Goal: Information Seeking & Learning: Learn about a topic

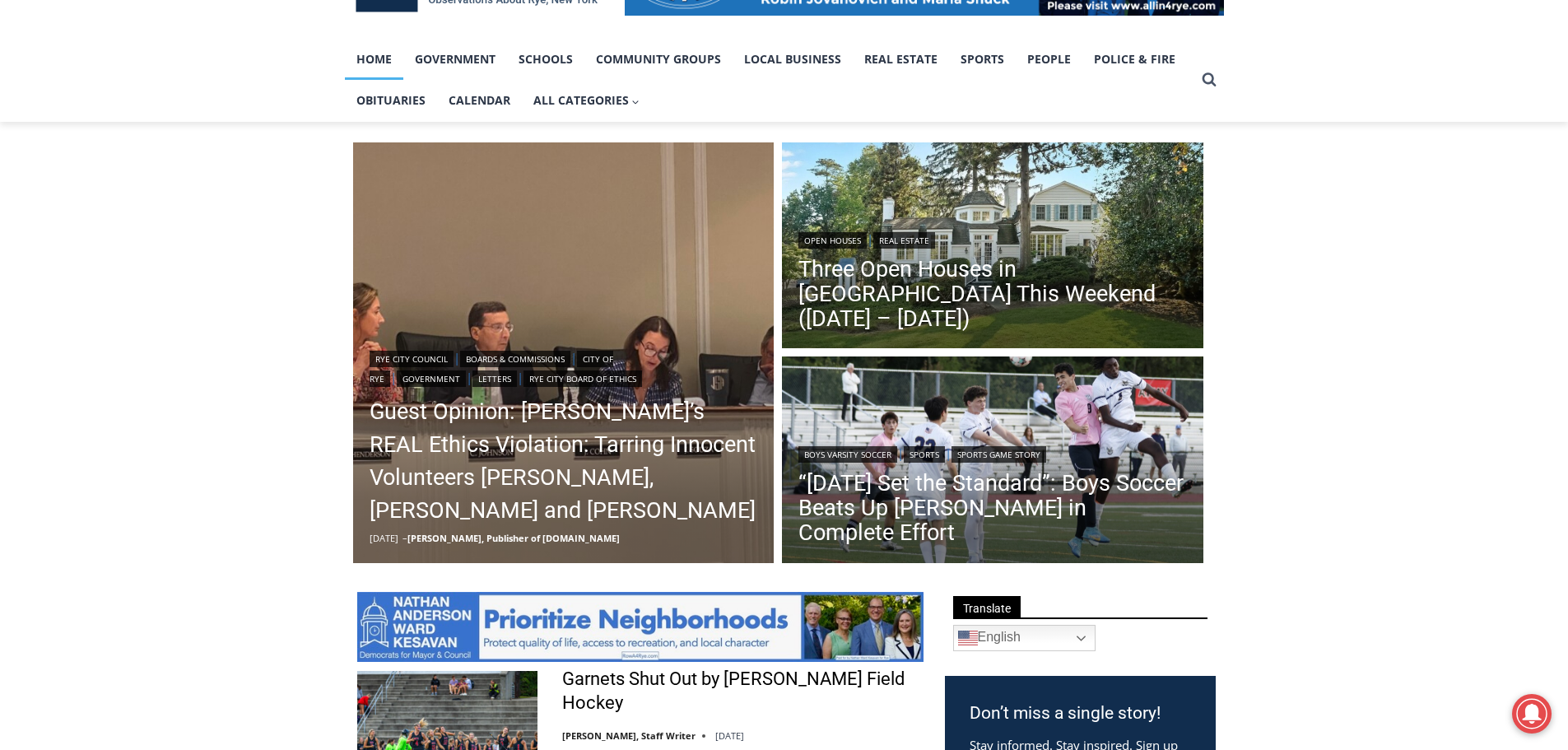
scroll to position [329, 0]
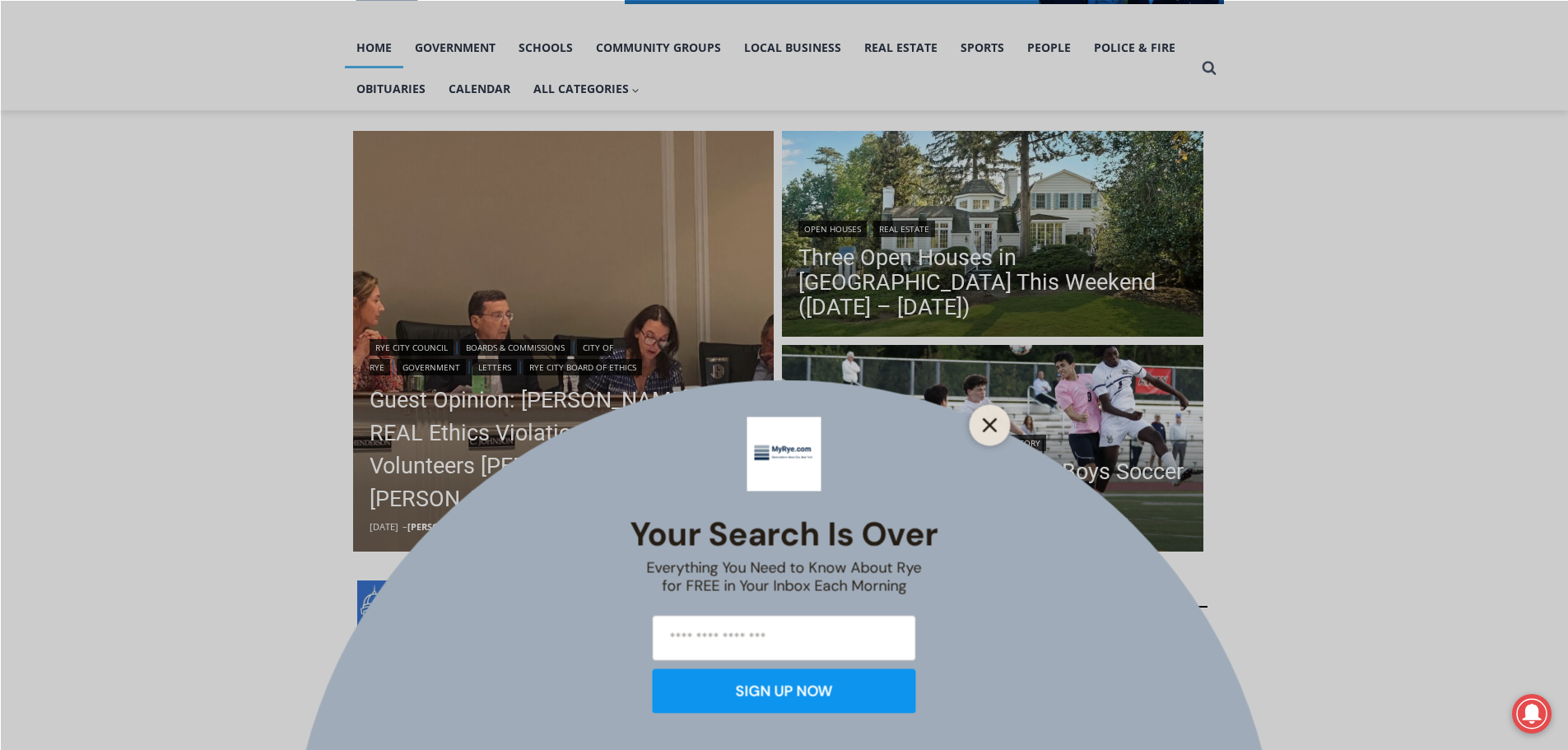
click at [988, 420] on icon "Close" at bounding box center [989, 424] width 14 height 14
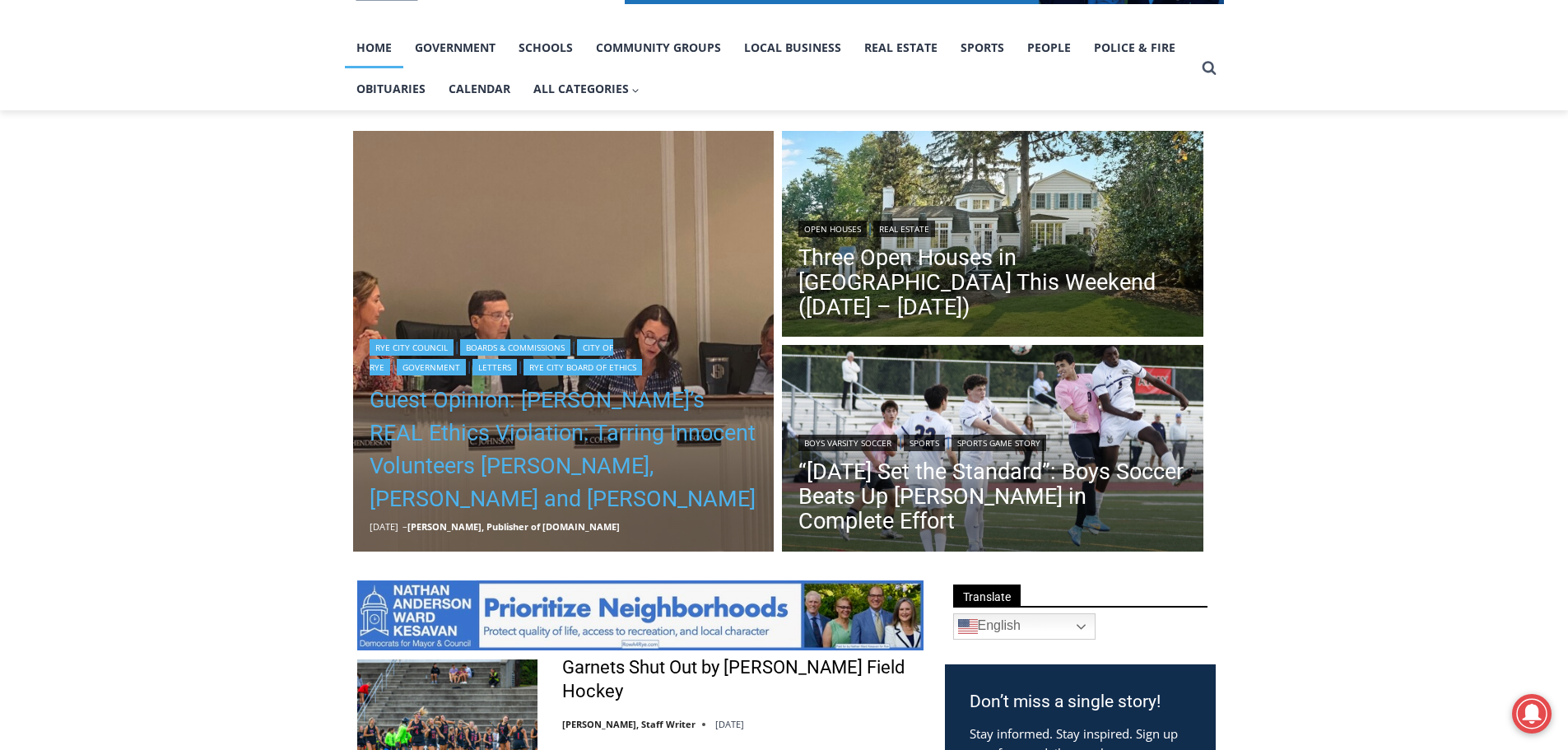
click at [521, 439] on link "Guest Opinion: [PERSON_NAME]’s REAL Ethics Violation: Tarring Innocent Voluntee…" at bounding box center [564, 449] width 389 height 132
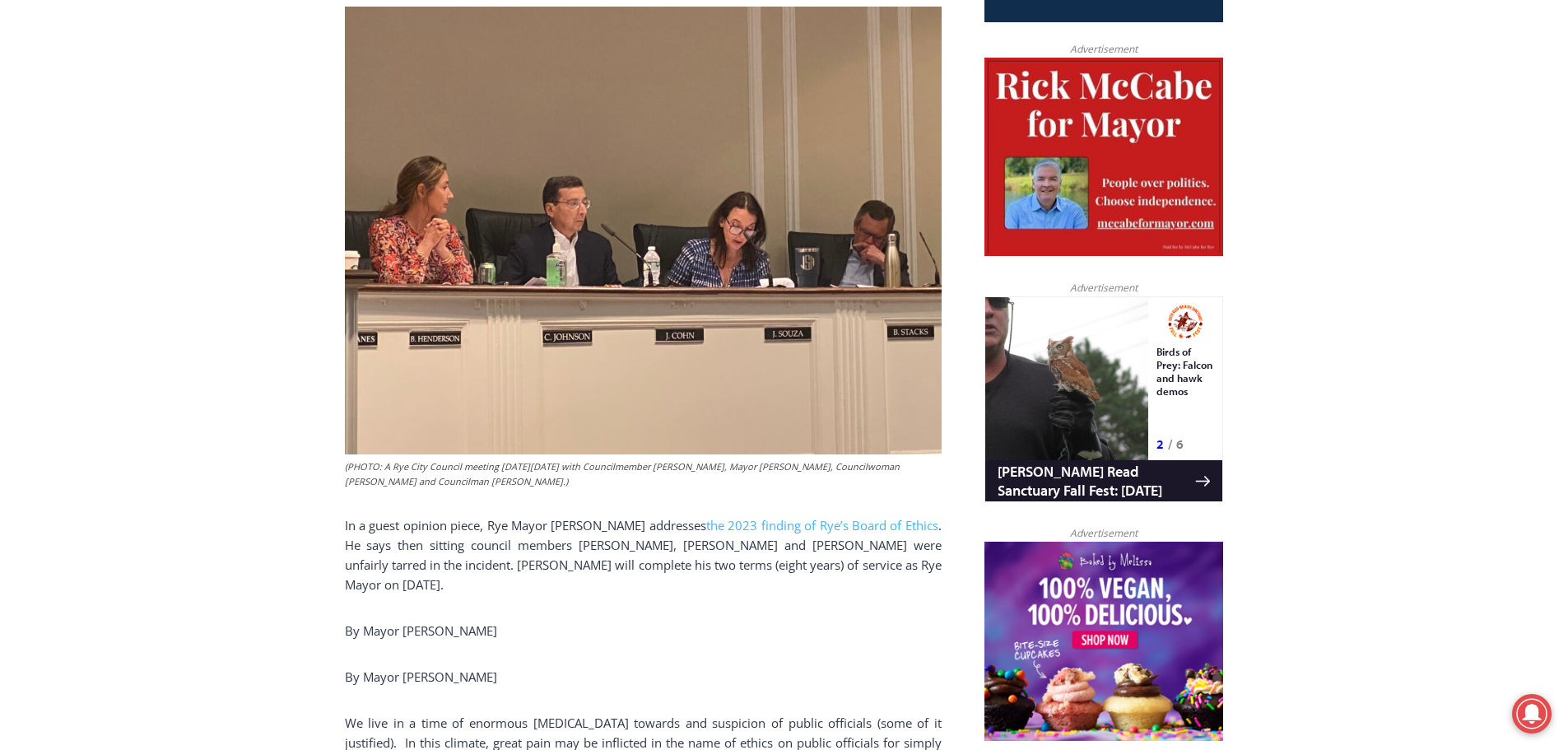
scroll to position [1038, 0]
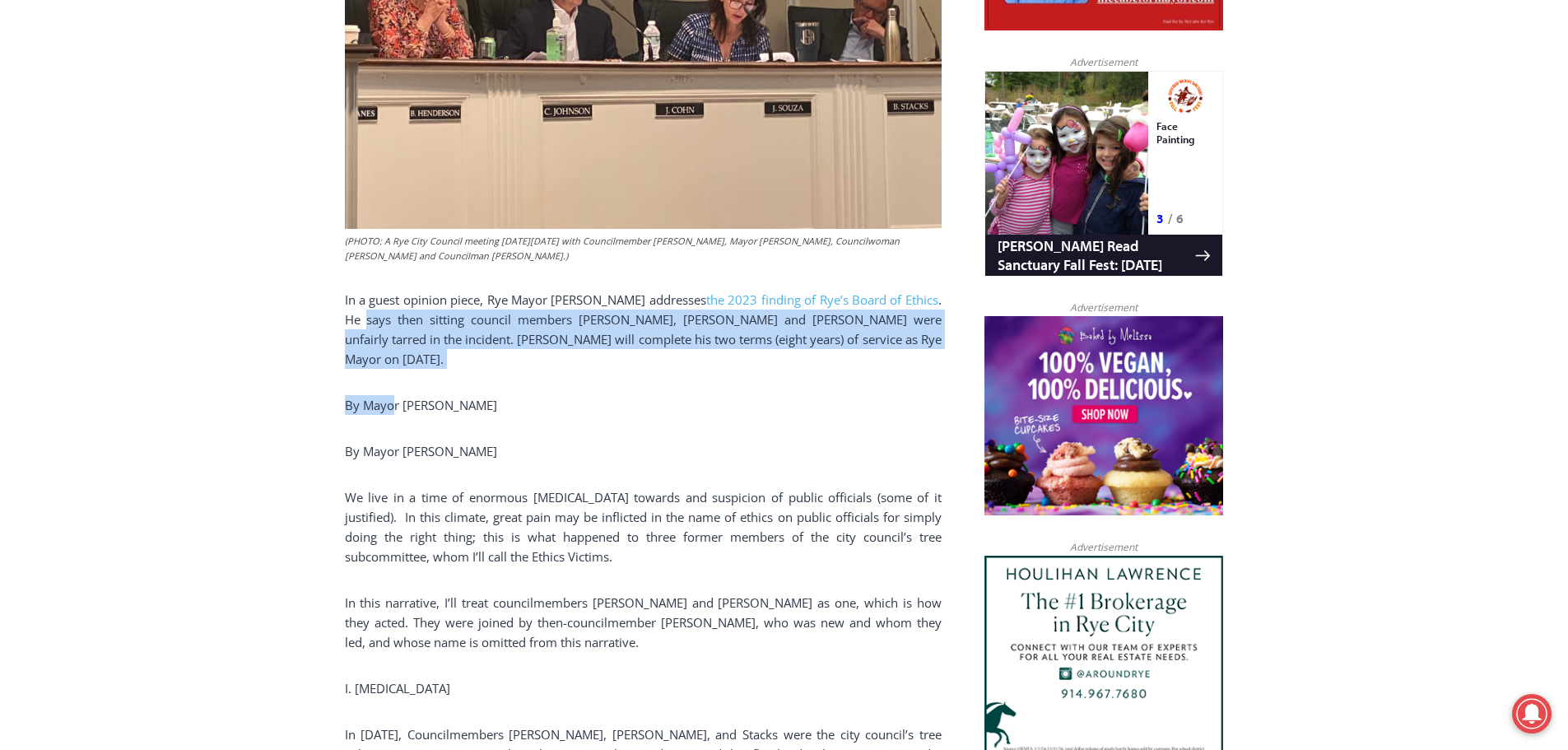
drag, startPoint x: 322, startPoint y: 276, endPoint x: 391, endPoint y: 339, distance: 93.4
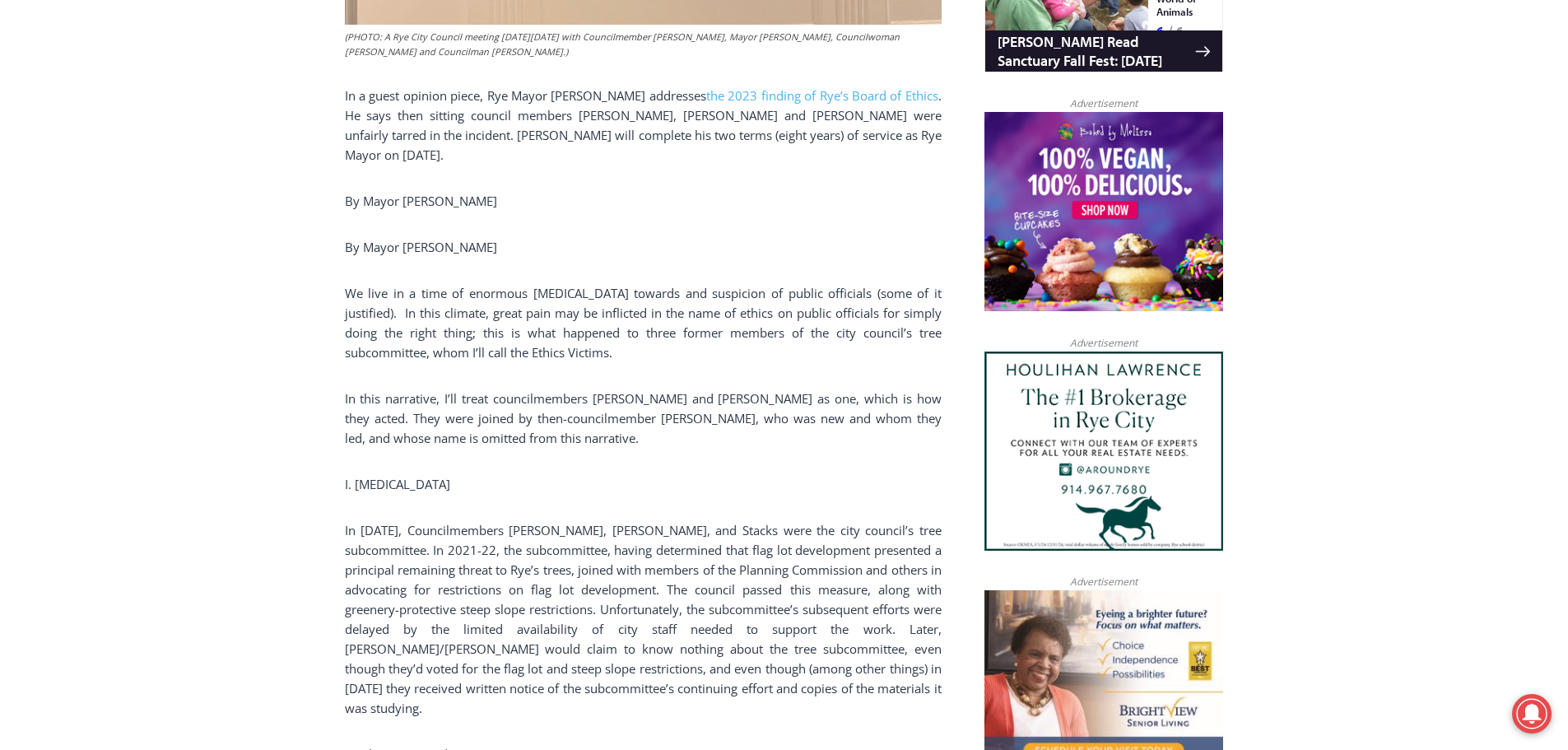
scroll to position [1285, 0]
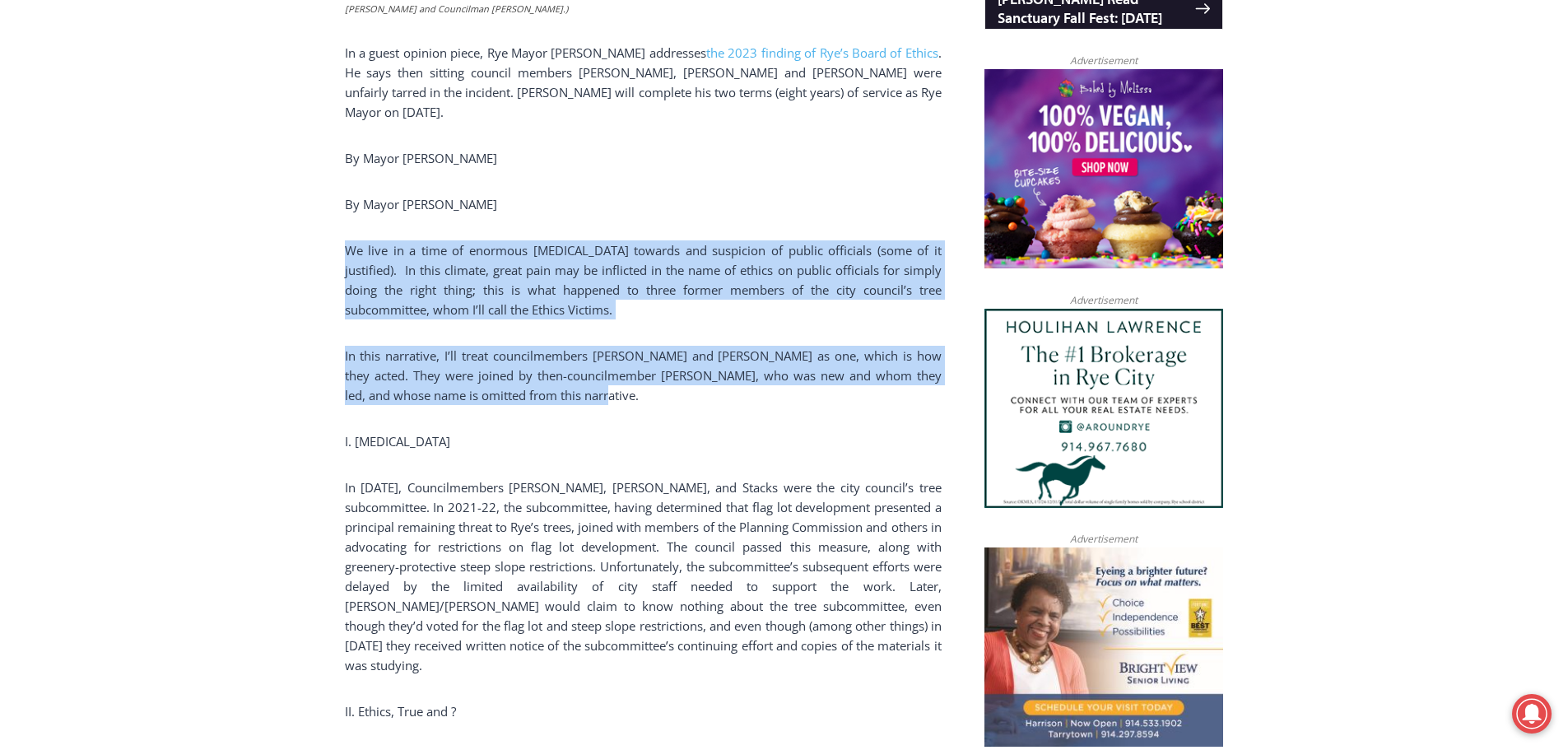
drag, startPoint x: 333, startPoint y: 189, endPoint x: 646, endPoint y: 340, distance: 347.5
click at [646, 345] on p "In this narrative, I’ll treat councilmembers [PERSON_NAME] and [PERSON_NAME] as…" at bounding box center [643, 375] width 596 height 59
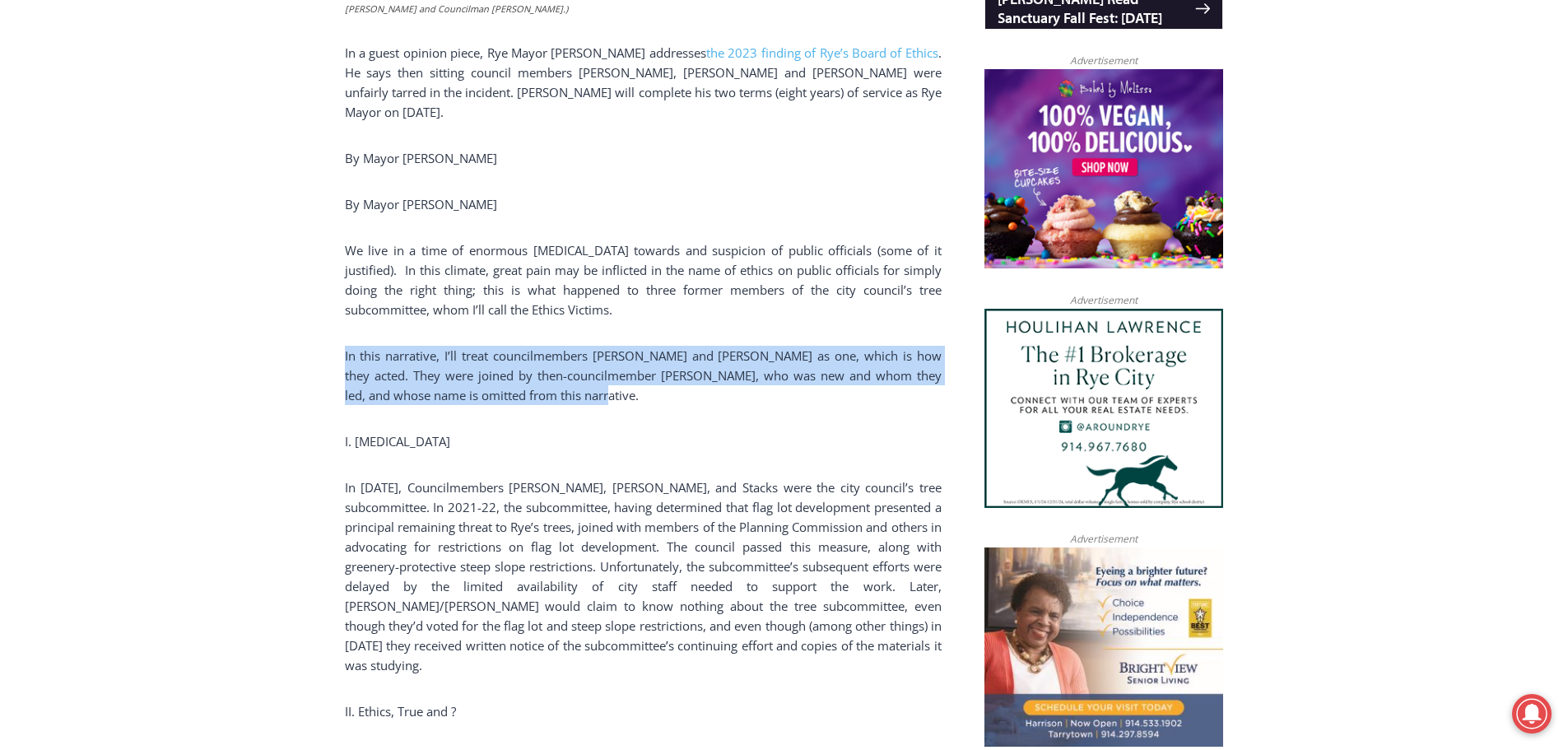
drag, startPoint x: 637, startPoint y: 339, endPoint x: 316, endPoint y: 279, distance: 326.6
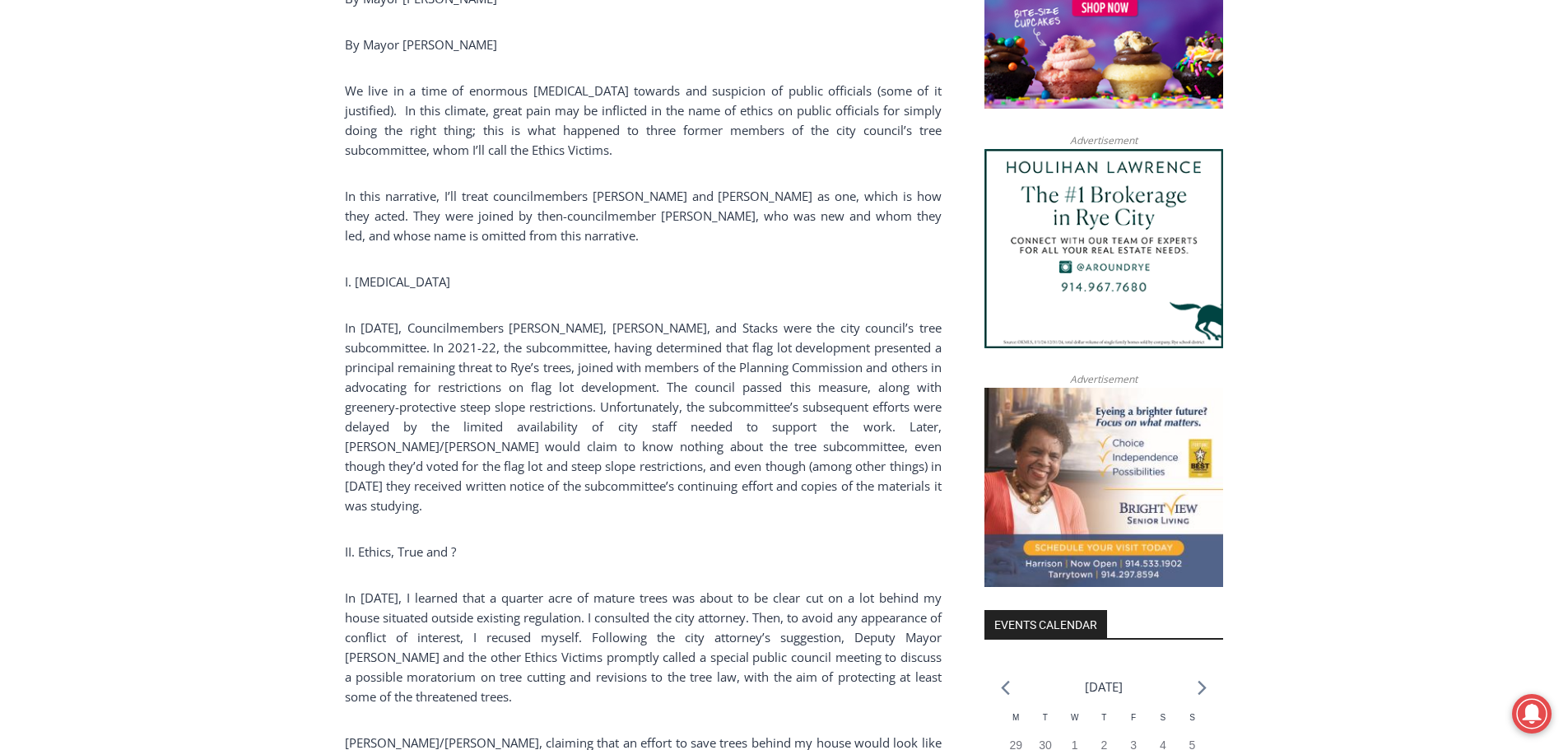
scroll to position [1531, 0]
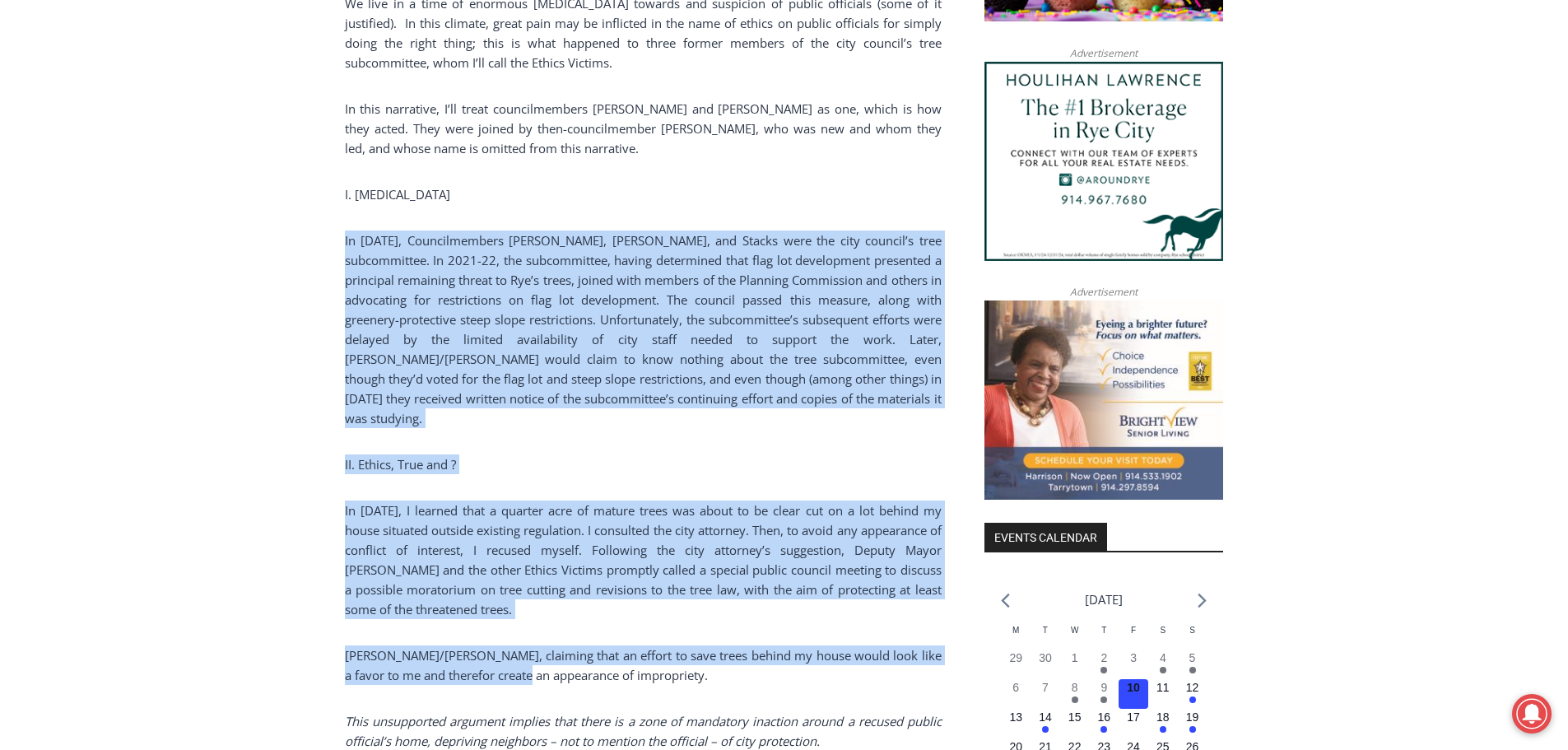
drag, startPoint x: 323, startPoint y: 182, endPoint x: 546, endPoint y: 613, distance: 485.3
click at [546, 646] on p "[PERSON_NAME]/[PERSON_NAME], claiming that an effort to save trees behind my ho…" at bounding box center [643, 665] width 596 height 40
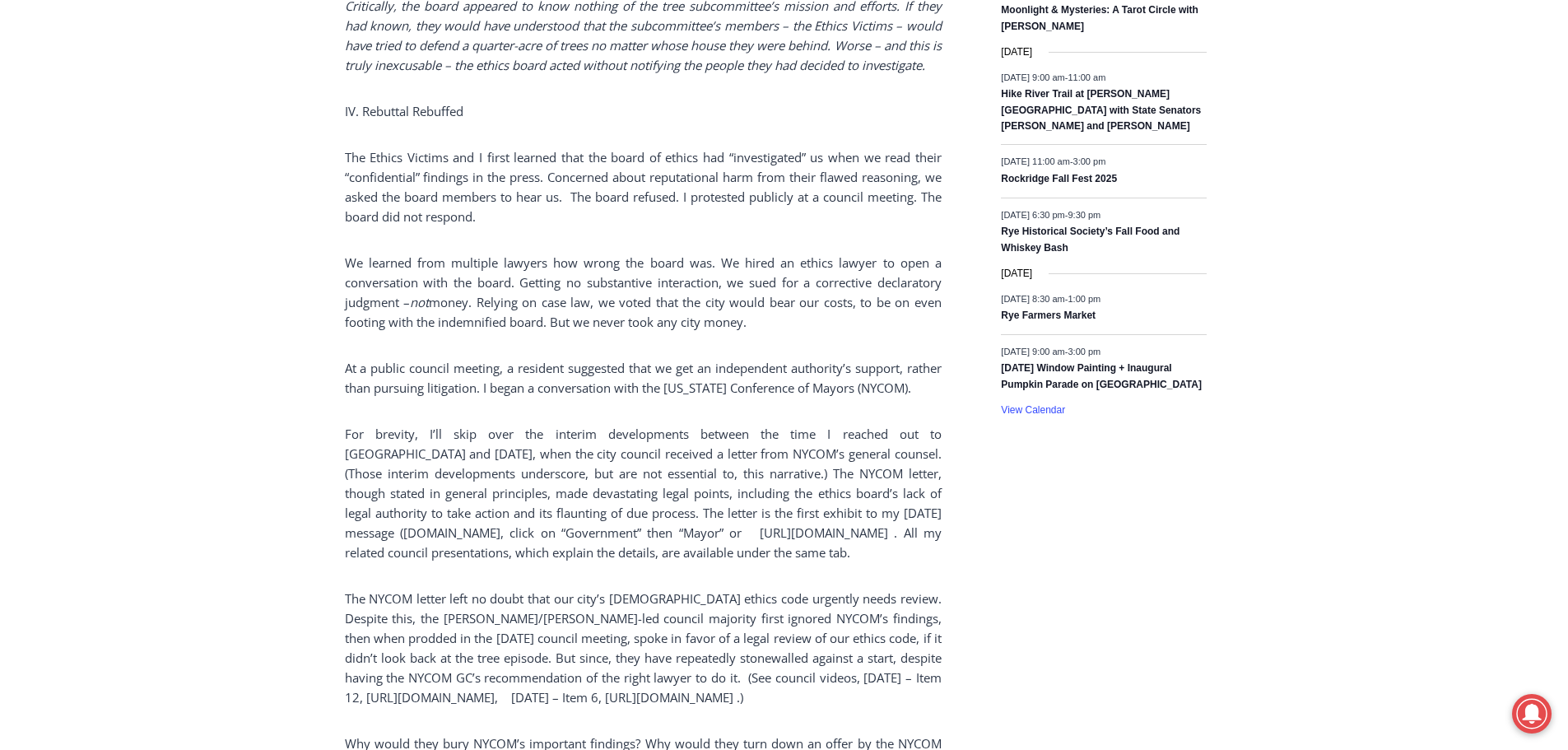
scroll to position [2931, 0]
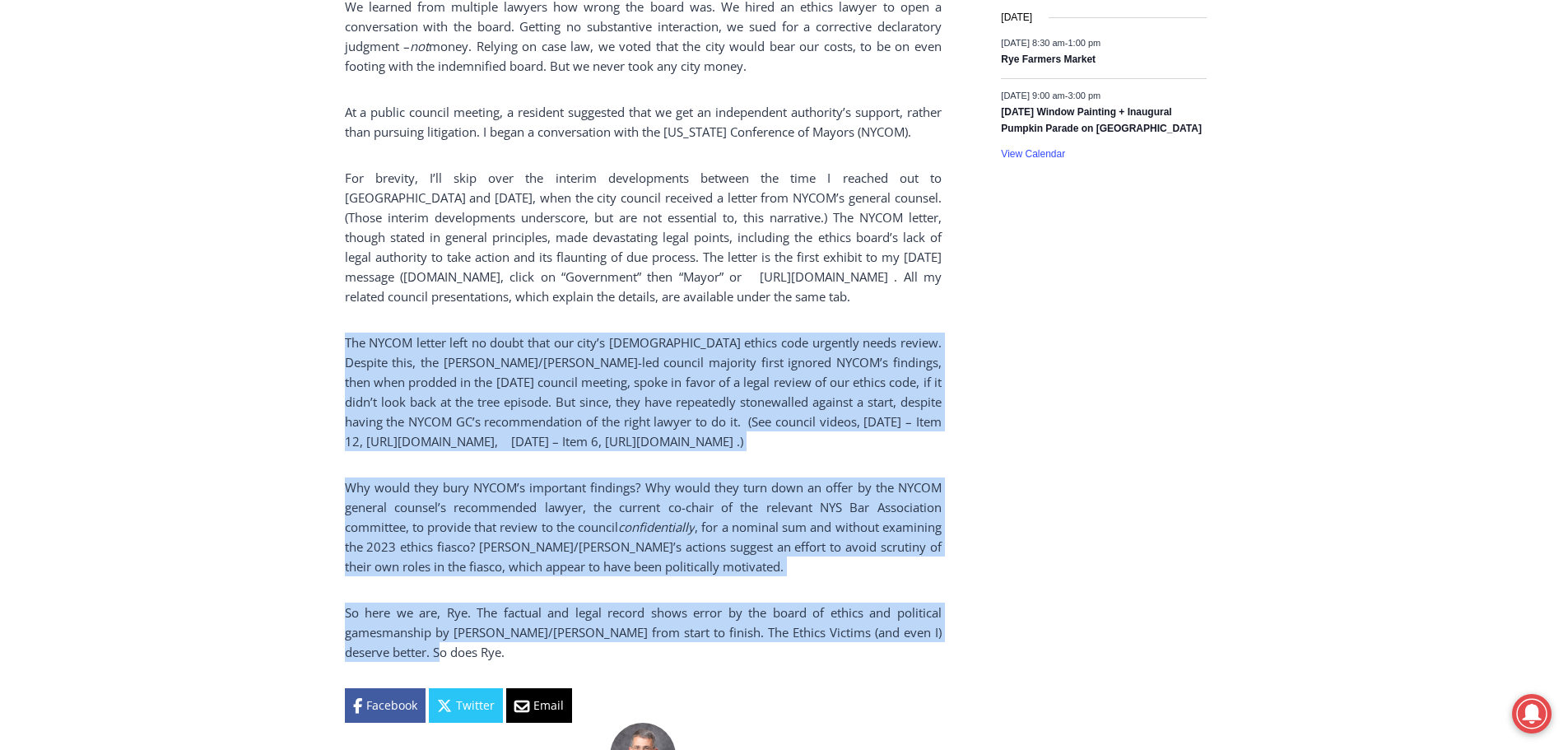
drag, startPoint x: 255, startPoint y: 301, endPoint x: 488, endPoint y: 635, distance: 407.2
click at [488, 635] on p "So here we are, Rye. The factual and legal record shows error by the board of e…" at bounding box center [643, 632] width 596 height 59
drag, startPoint x: 533, startPoint y: 628, endPoint x: 333, endPoint y: 294, distance: 389.3
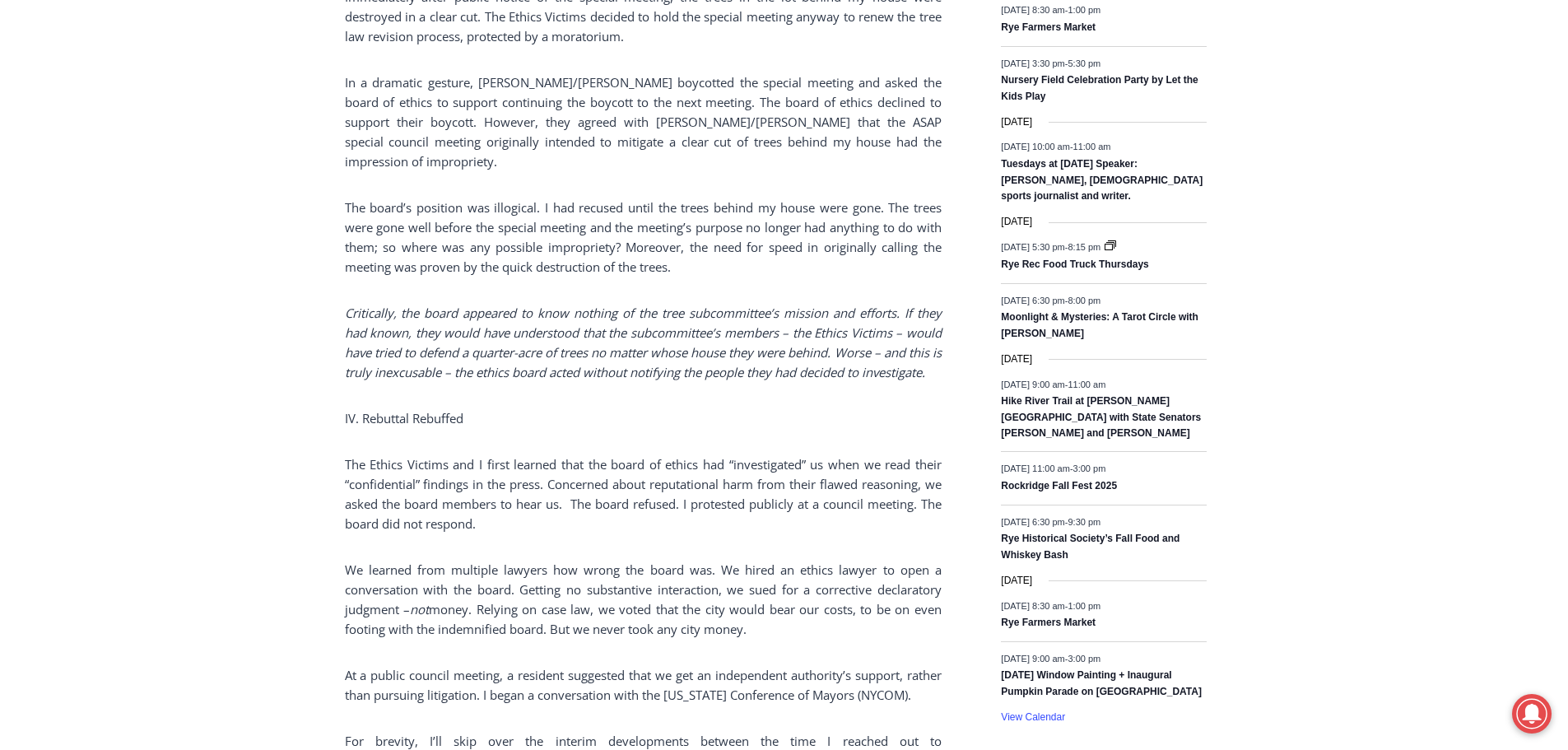
scroll to position [2273, 0]
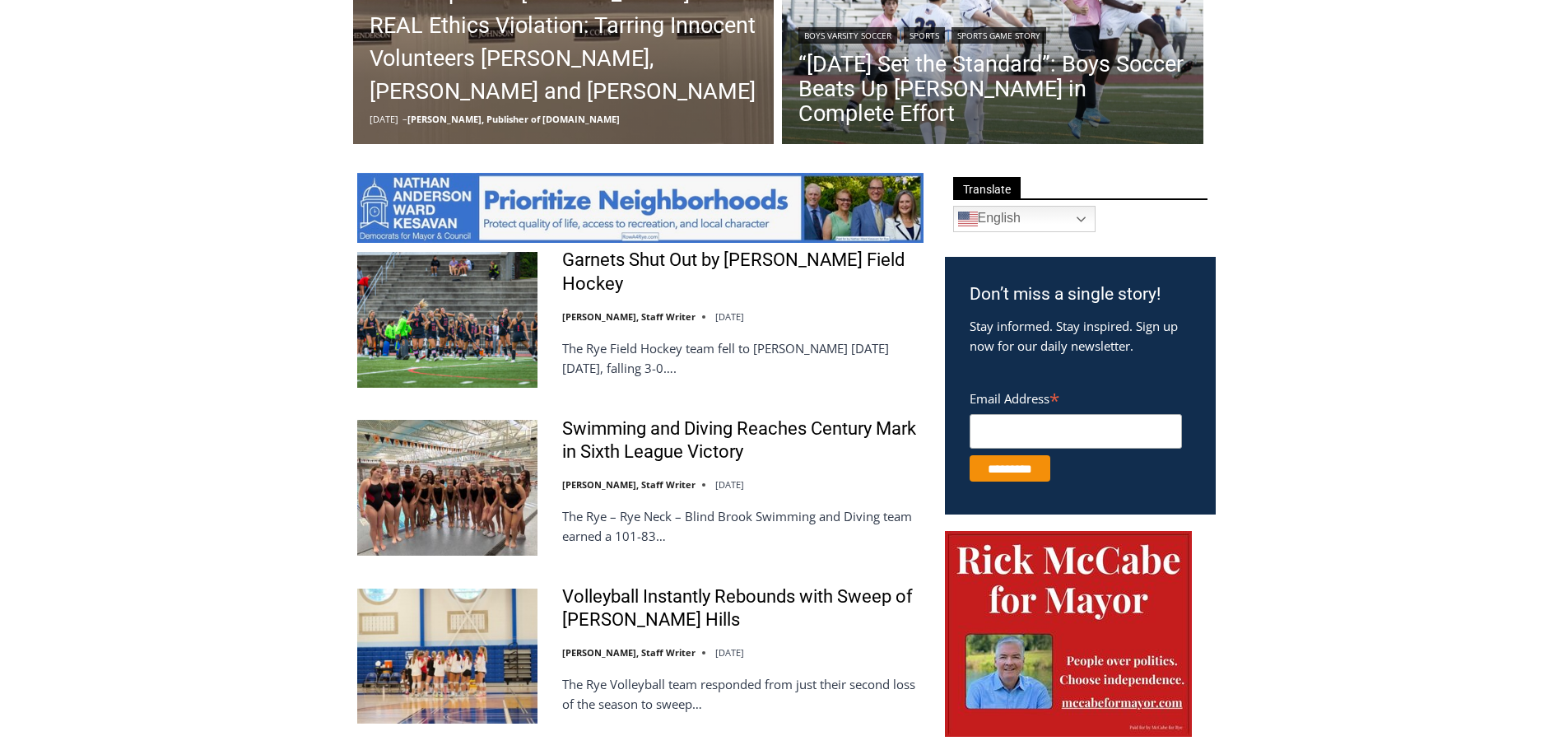
scroll to position [741, 0]
